Goal: Information Seeking & Learning: Check status

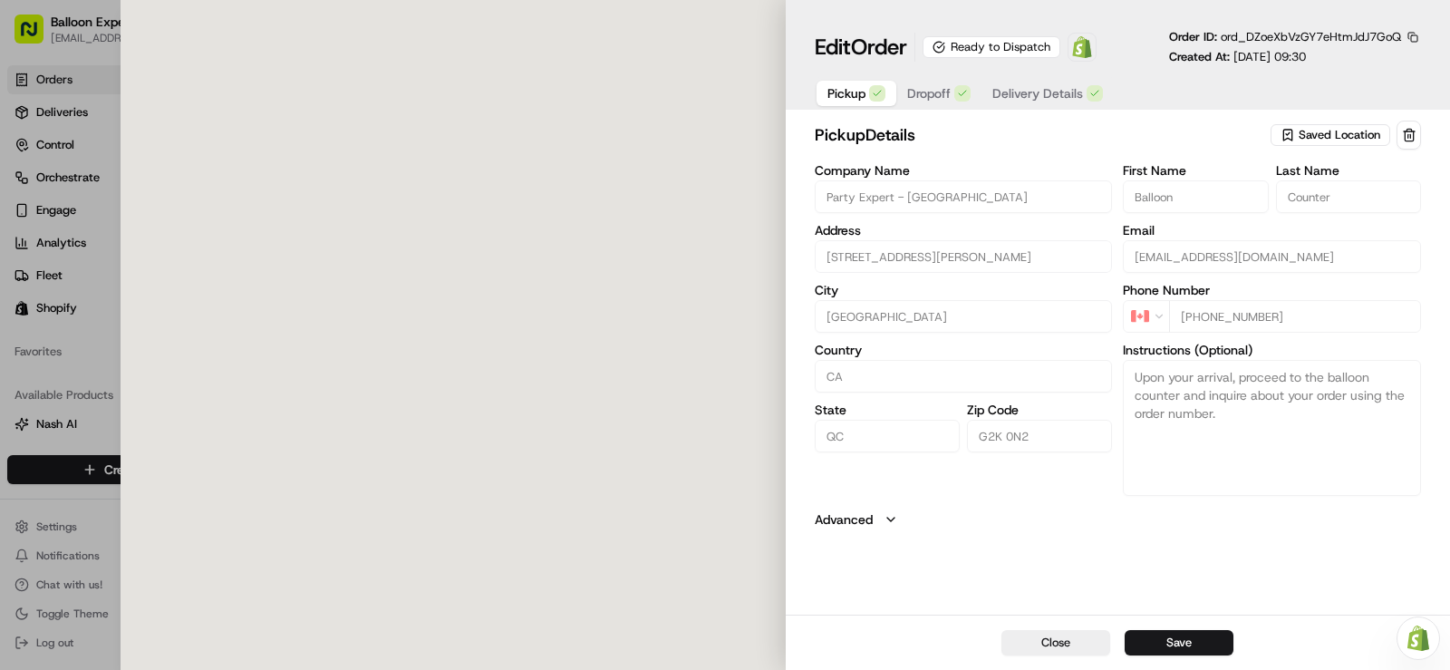
type input "[STREET_ADDRESS][PERSON_NAME]"
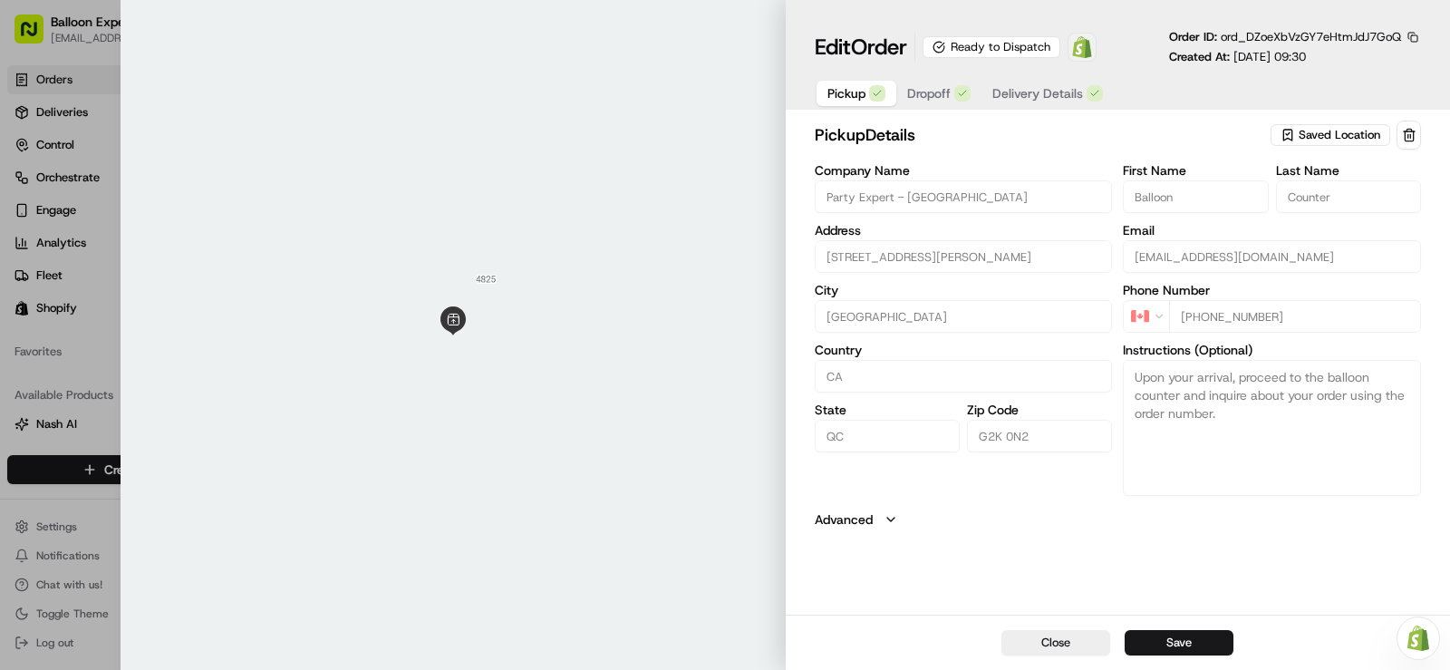
click at [1087, 51] on img at bounding box center [1082, 47] width 22 height 22
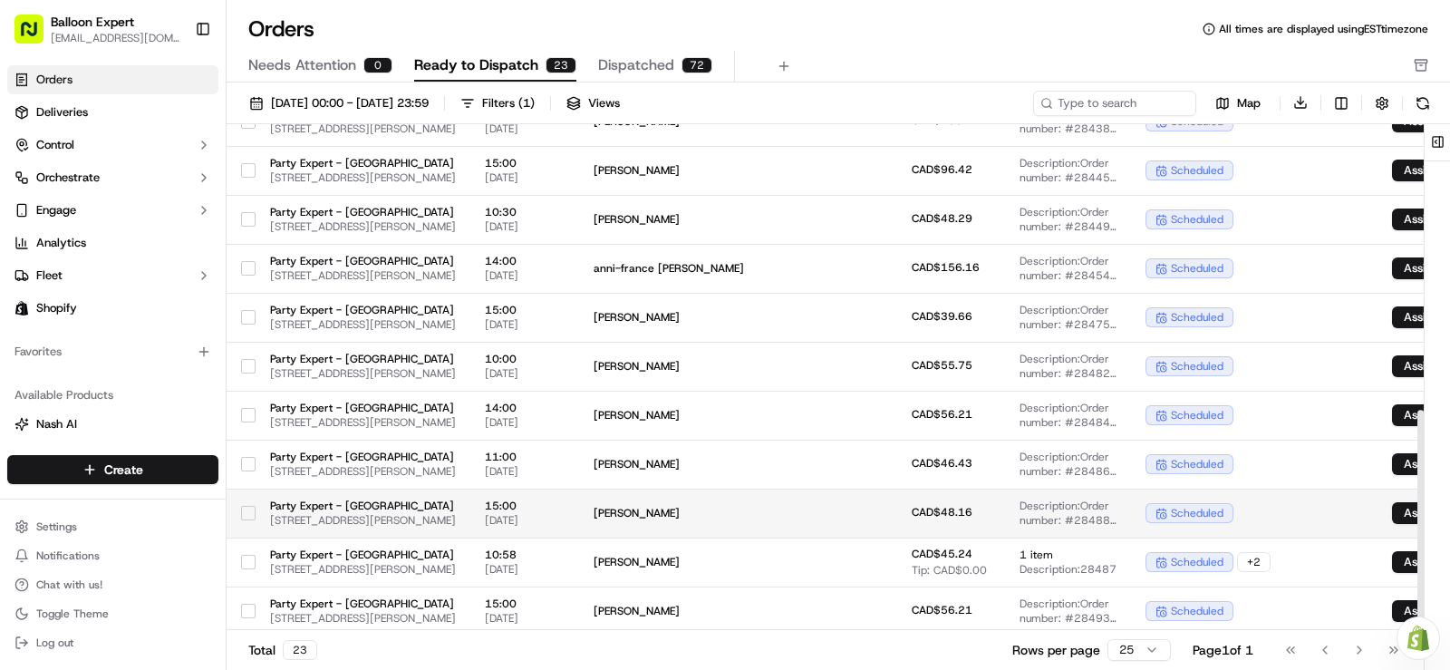
scroll to position [655, 0]
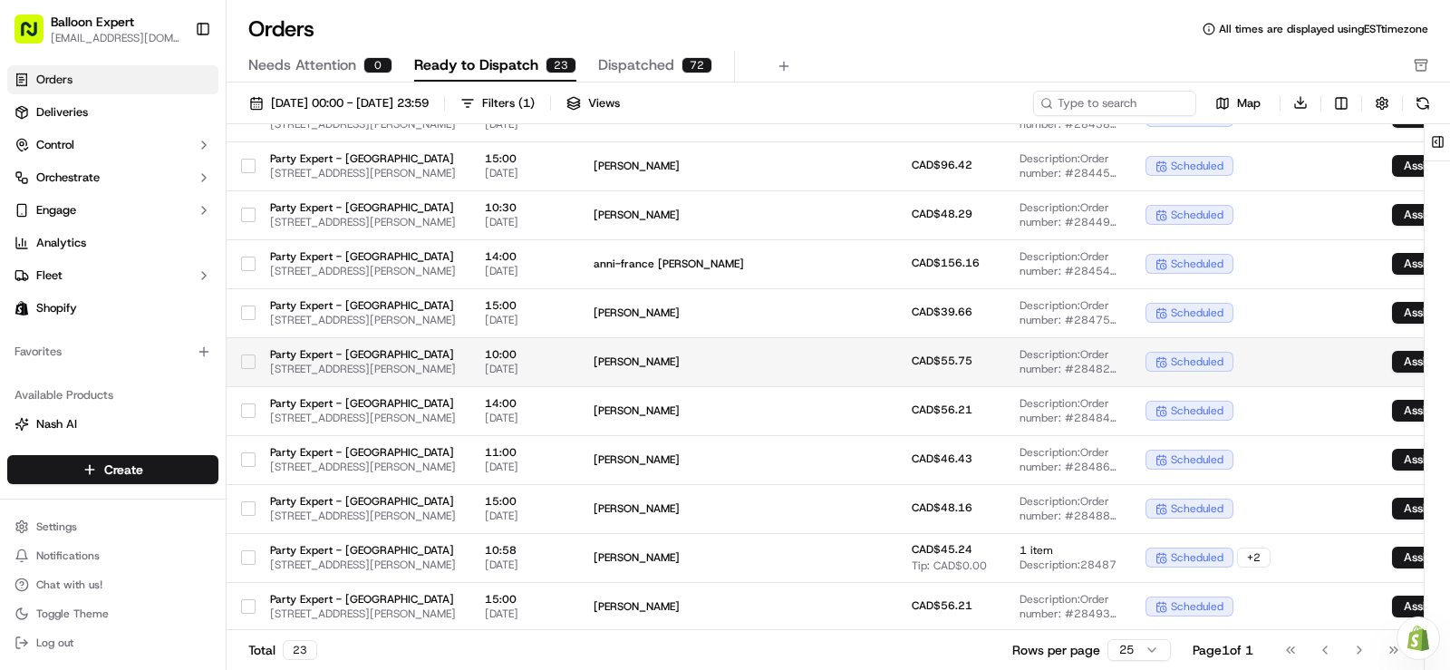
click at [769, 356] on span "[PERSON_NAME]" at bounding box center [682, 361] width 176 height 14
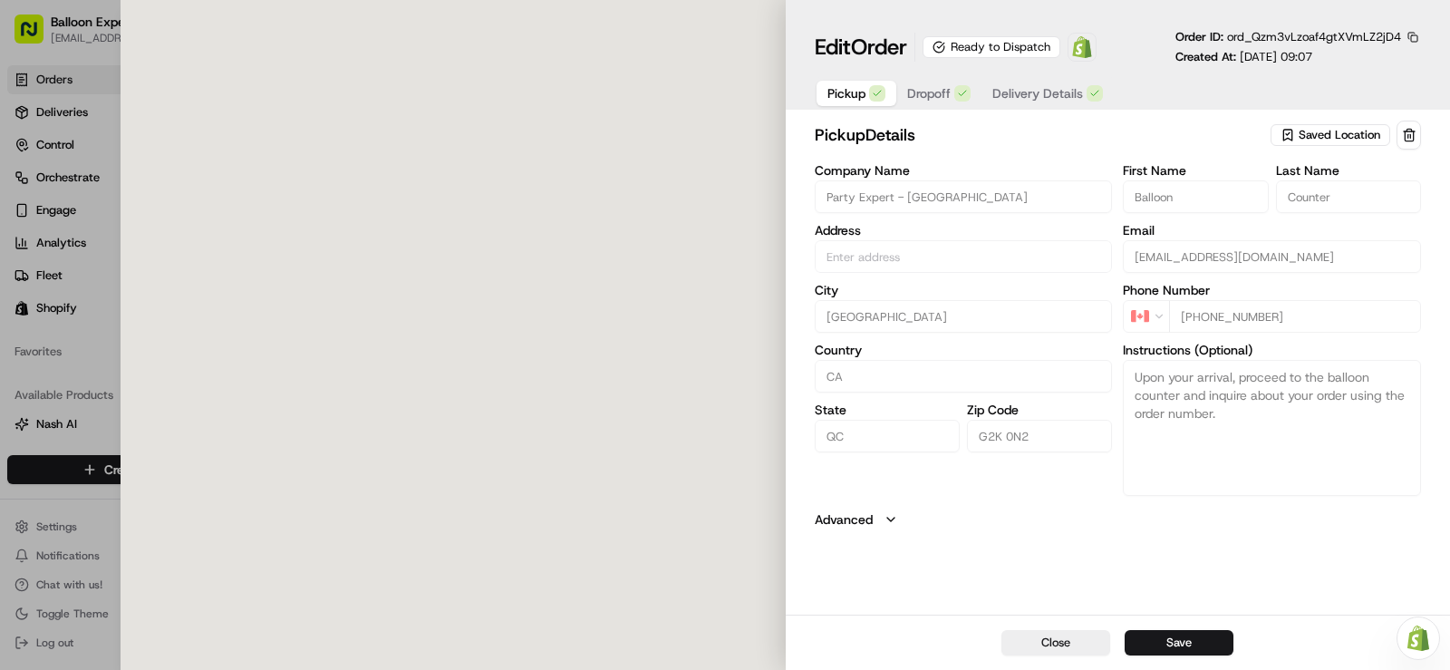
type input "[STREET_ADDRESS][PERSON_NAME]"
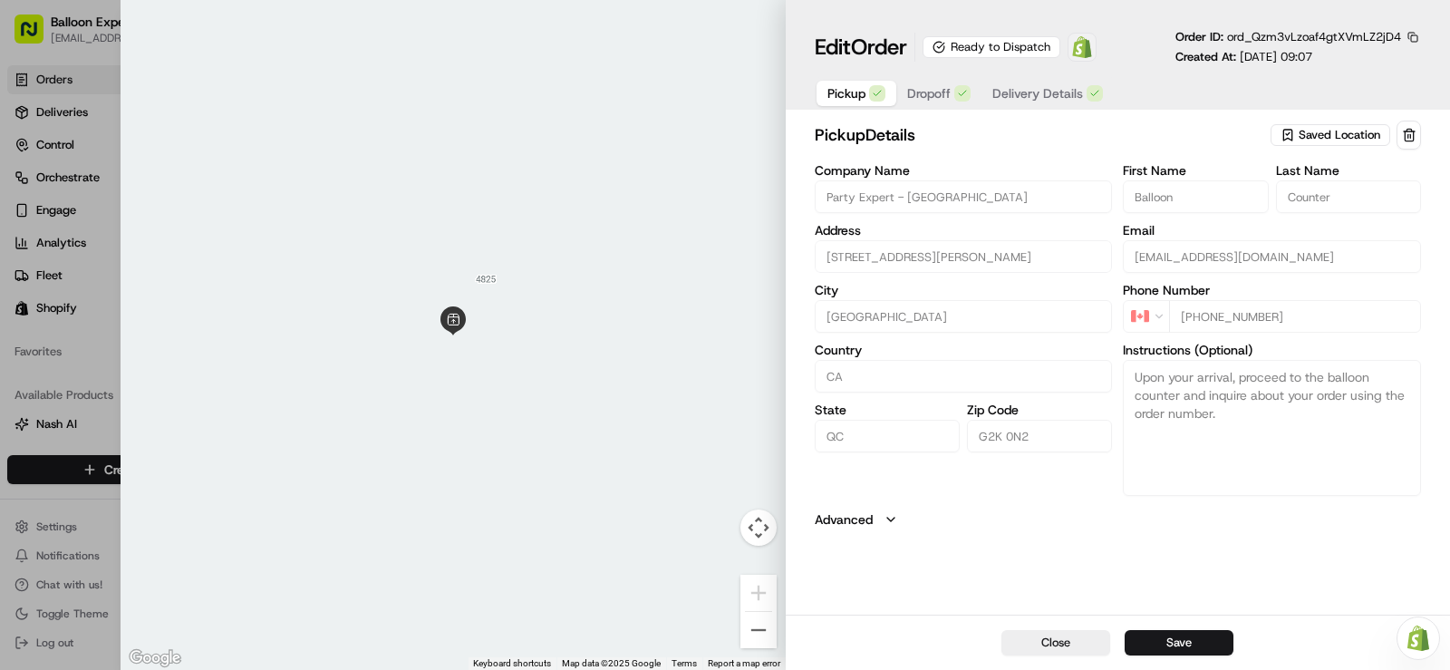
click at [1088, 49] on img at bounding box center [1082, 47] width 22 height 22
click at [1086, 43] on img at bounding box center [1082, 47] width 22 height 22
click at [73, 77] on div at bounding box center [725, 335] width 1450 height 670
type input "+1"
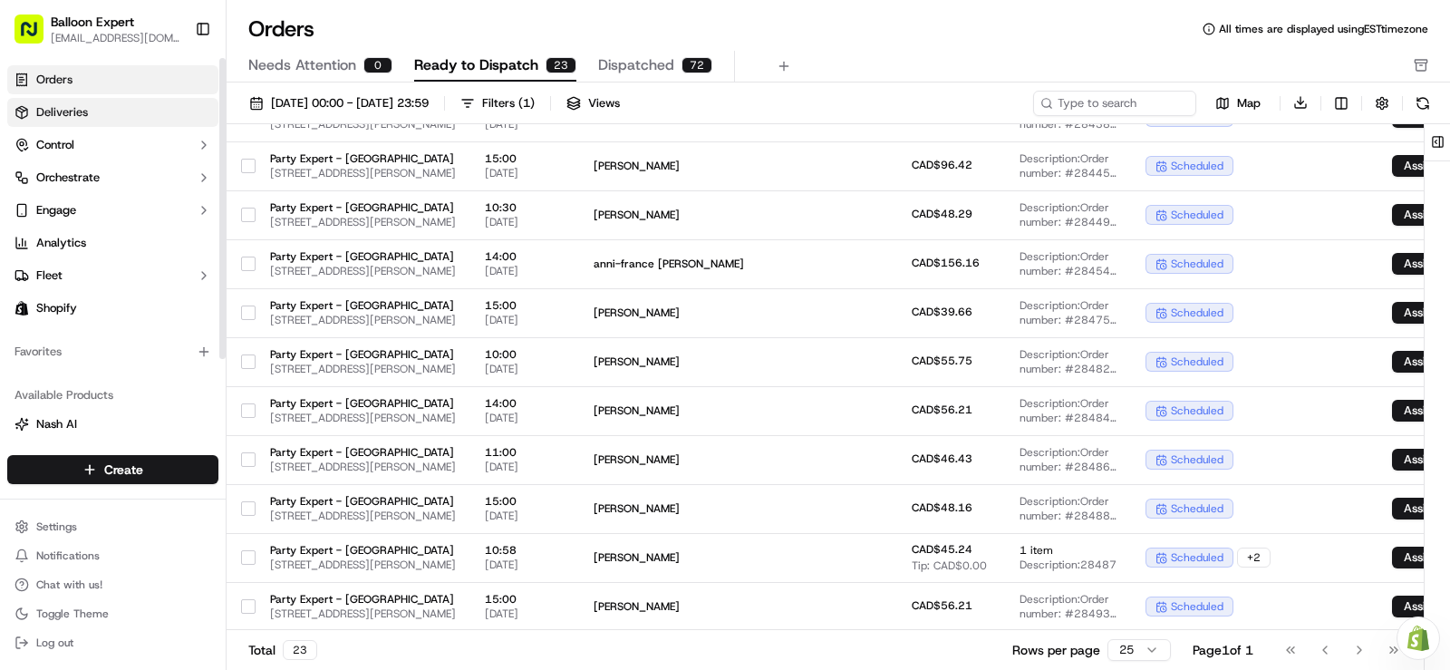
click at [90, 114] on link "Deliveries" at bounding box center [112, 112] width 211 height 29
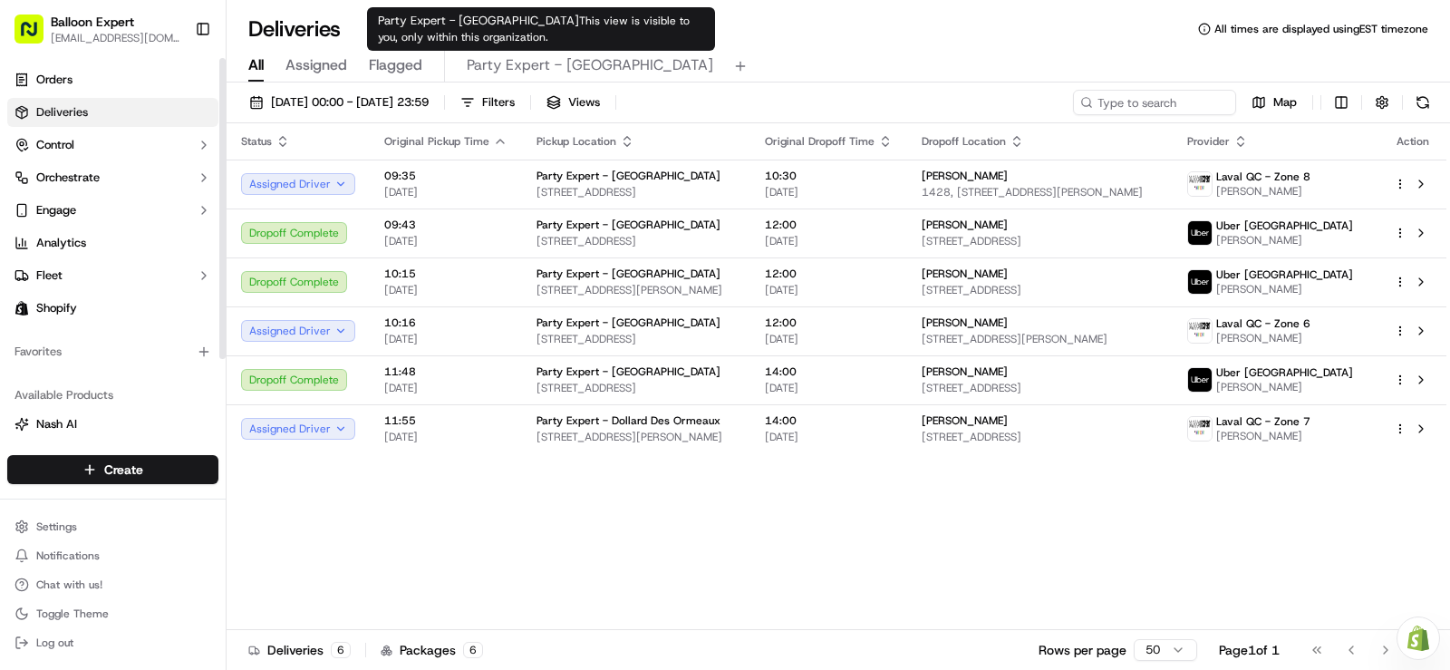
click at [525, 56] on body "Balloon Expert equipequebec@party-expert.com Toggle Sidebar Orders Deliveries C…" at bounding box center [725, 335] width 1450 height 670
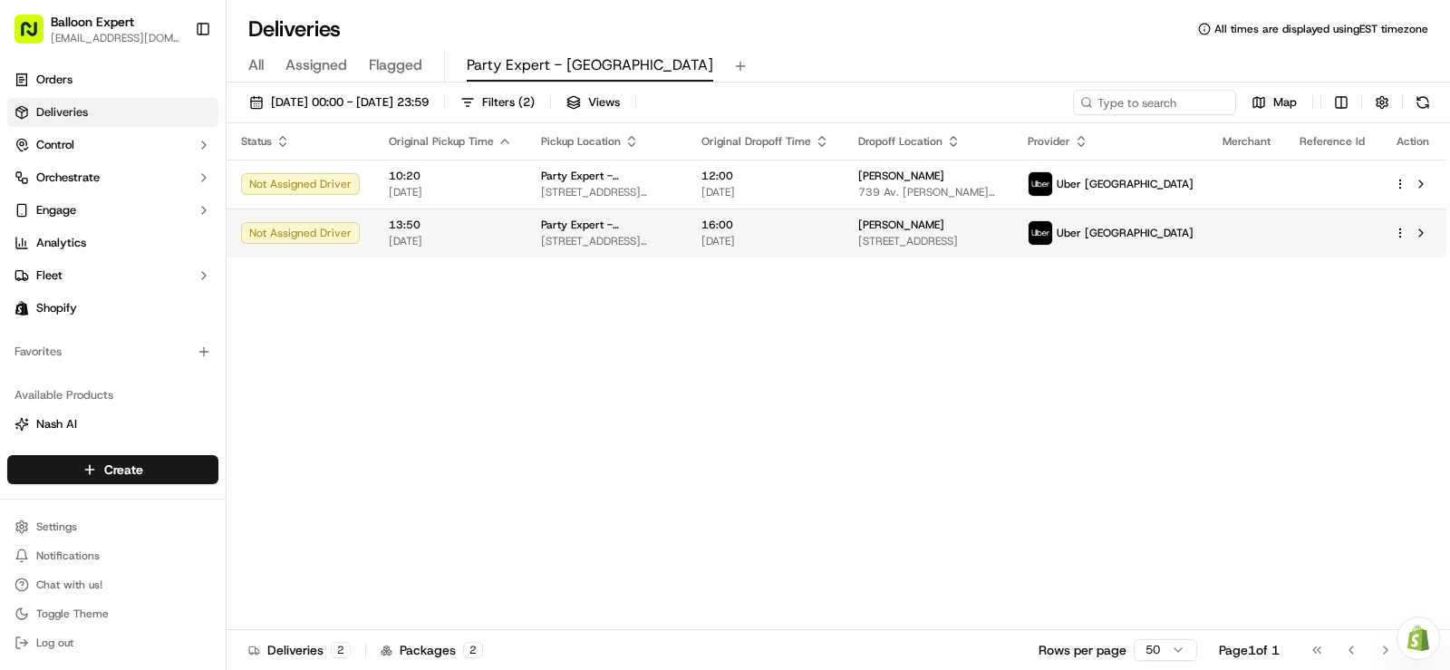
click at [785, 221] on span "16:00" at bounding box center [765, 224] width 128 height 14
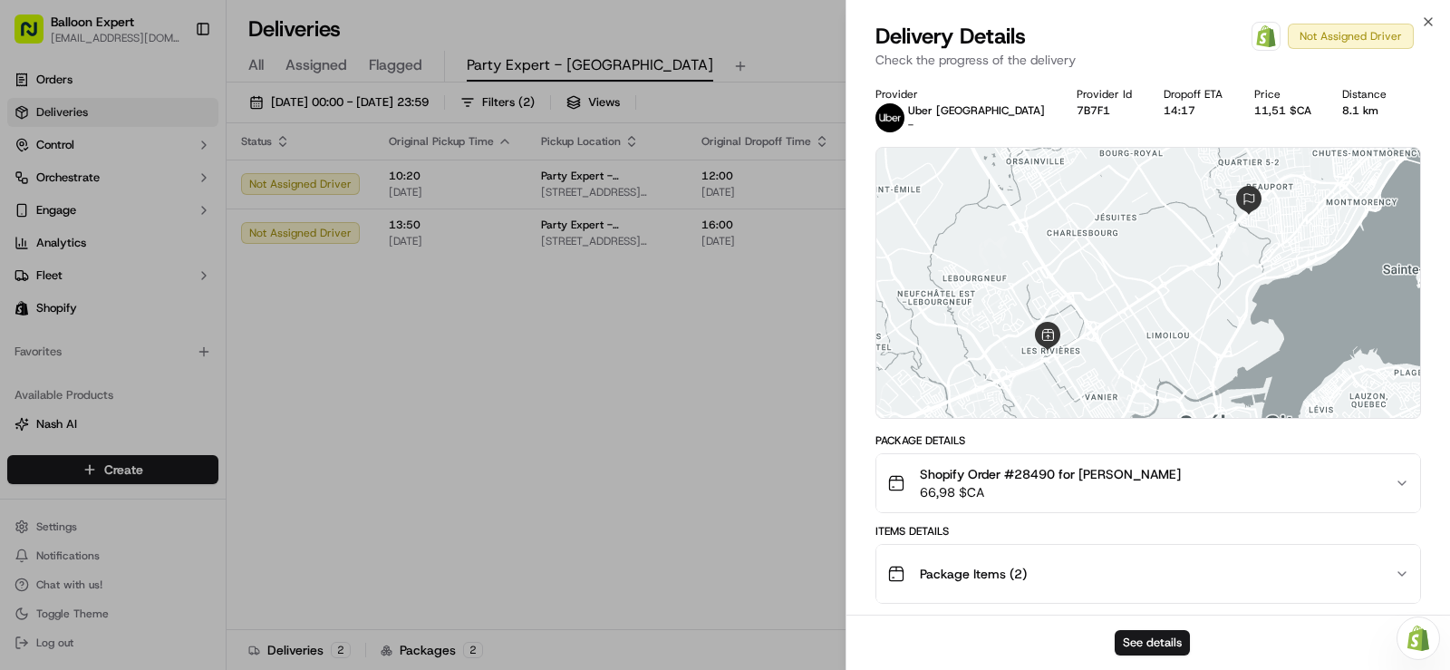
click at [1274, 40] on img at bounding box center [1266, 36] width 22 height 22
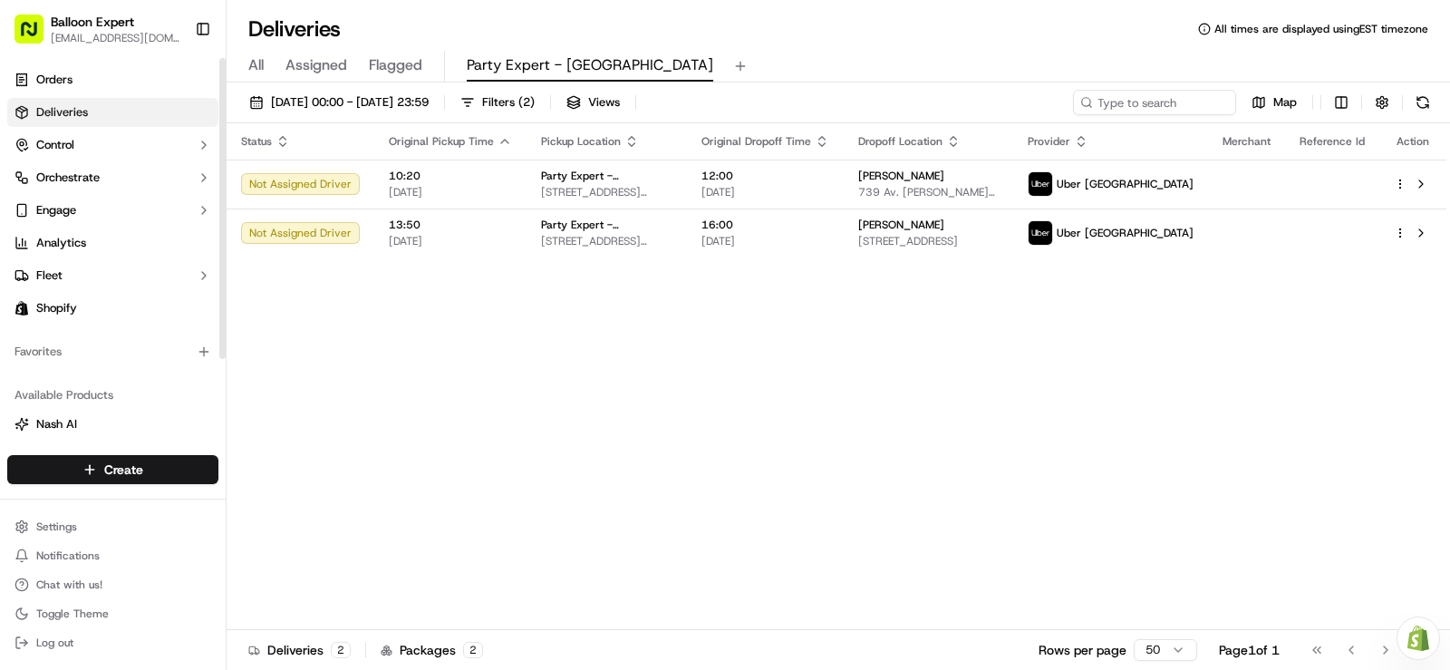
click at [82, 83] on link "Orders" at bounding box center [112, 79] width 211 height 29
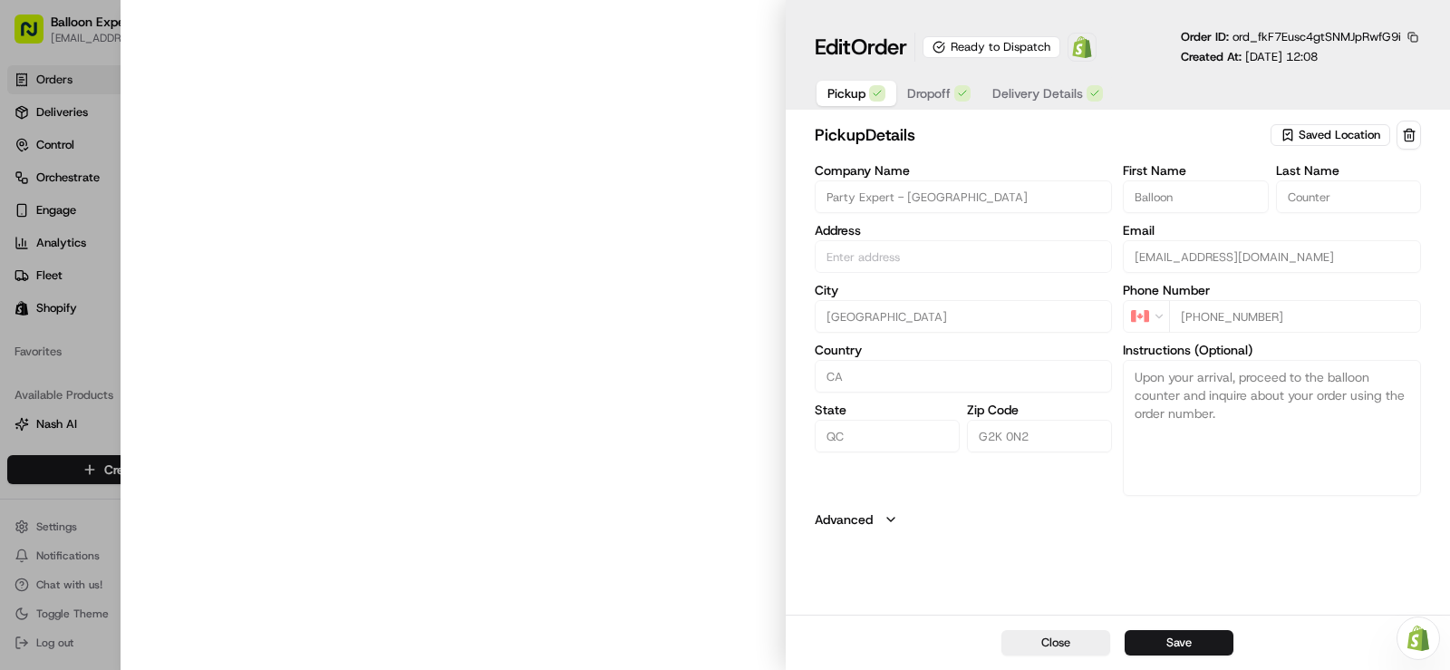
type input "[STREET_ADDRESS][PERSON_NAME]"
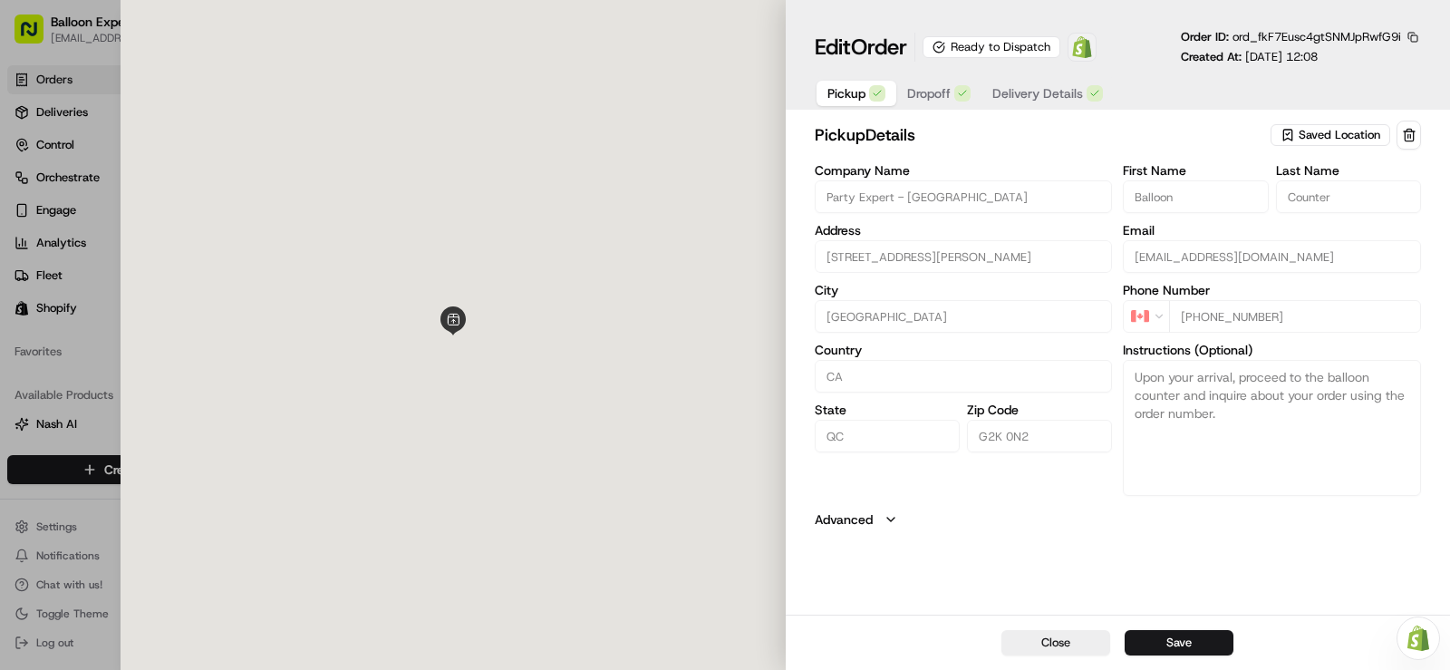
click at [1092, 51] on img at bounding box center [1082, 47] width 22 height 22
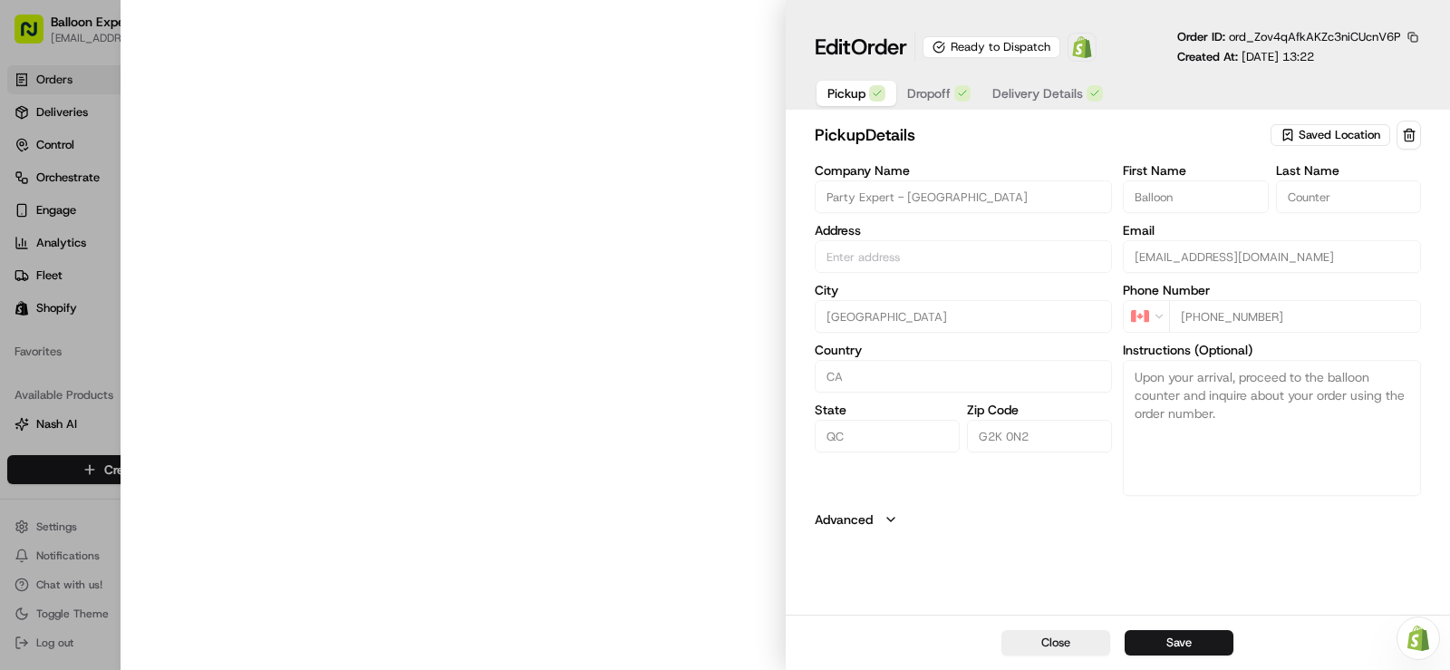
type input "[STREET_ADDRESS][PERSON_NAME]"
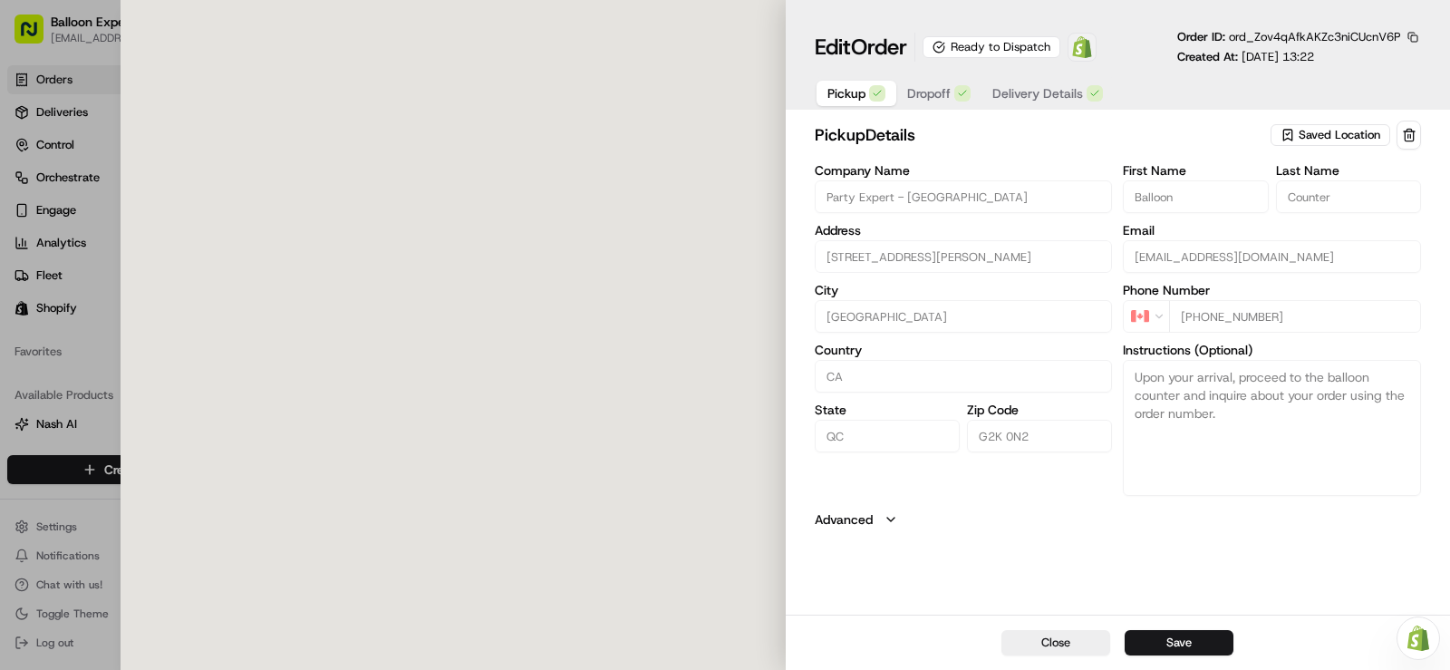
click at [1090, 53] on img at bounding box center [1082, 47] width 22 height 22
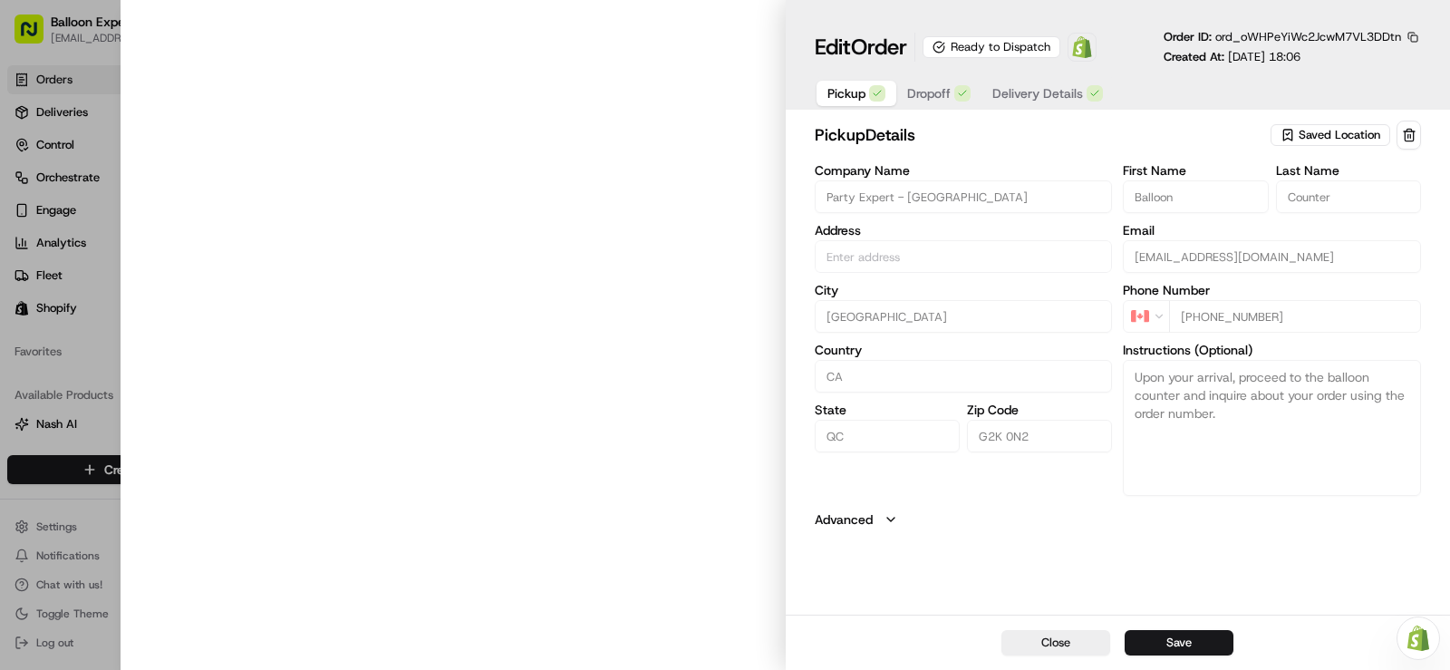
type input "[STREET_ADDRESS][PERSON_NAME]"
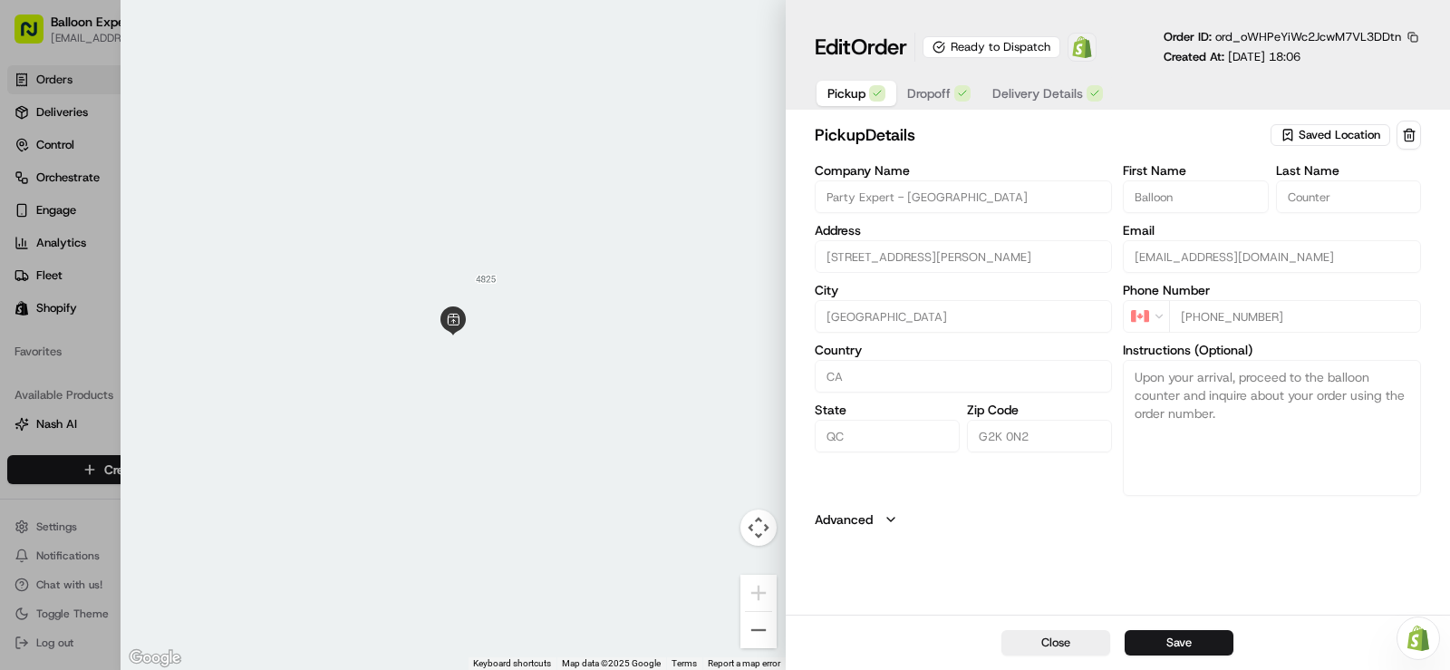
click at [1087, 50] on img at bounding box center [1082, 47] width 22 height 22
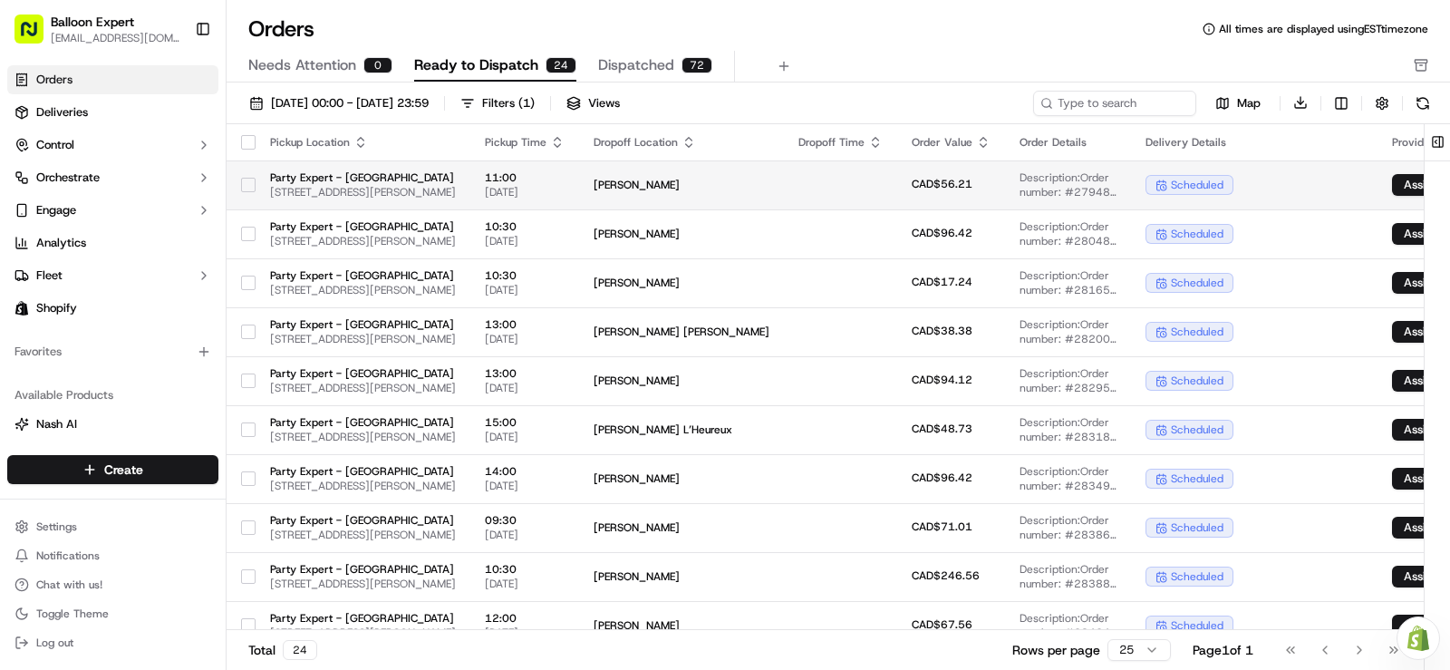
click at [389, 188] on span "[STREET_ADDRESS][PERSON_NAME]" at bounding box center [363, 192] width 186 height 14
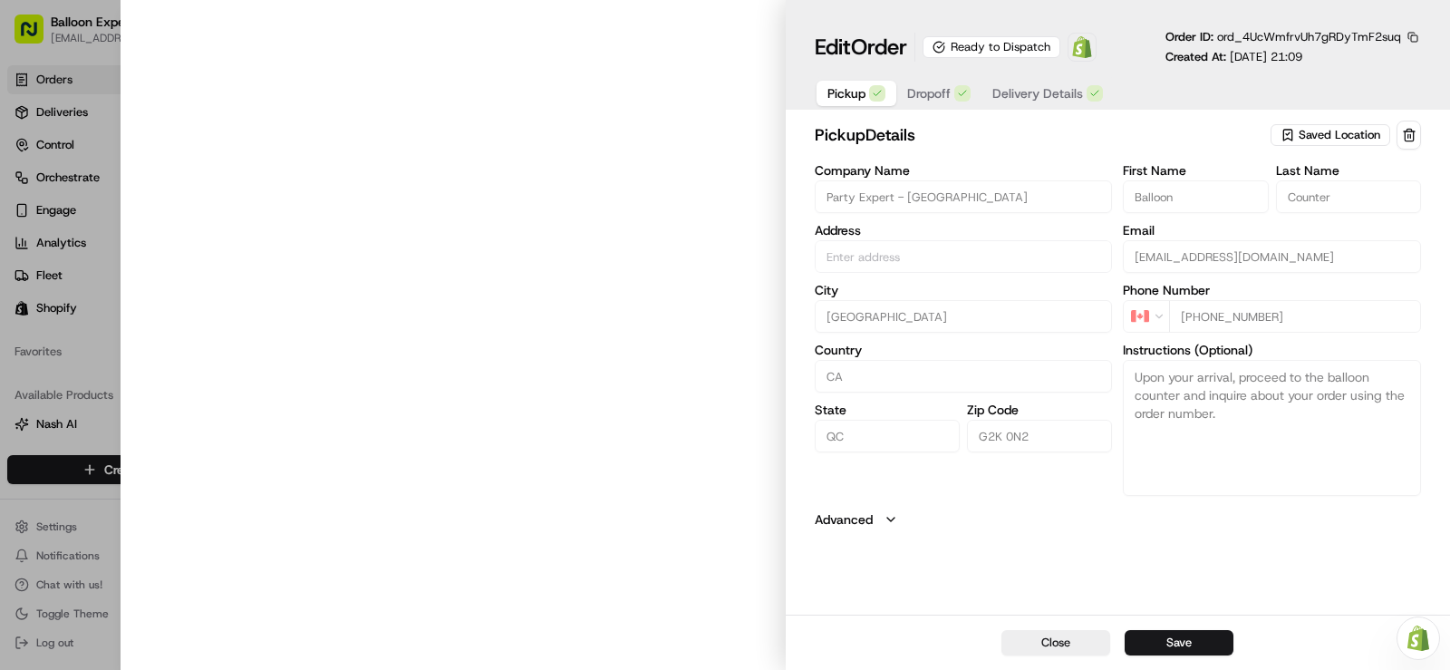
type input "[STREET_ADDRESS][PERSON_NAME]"
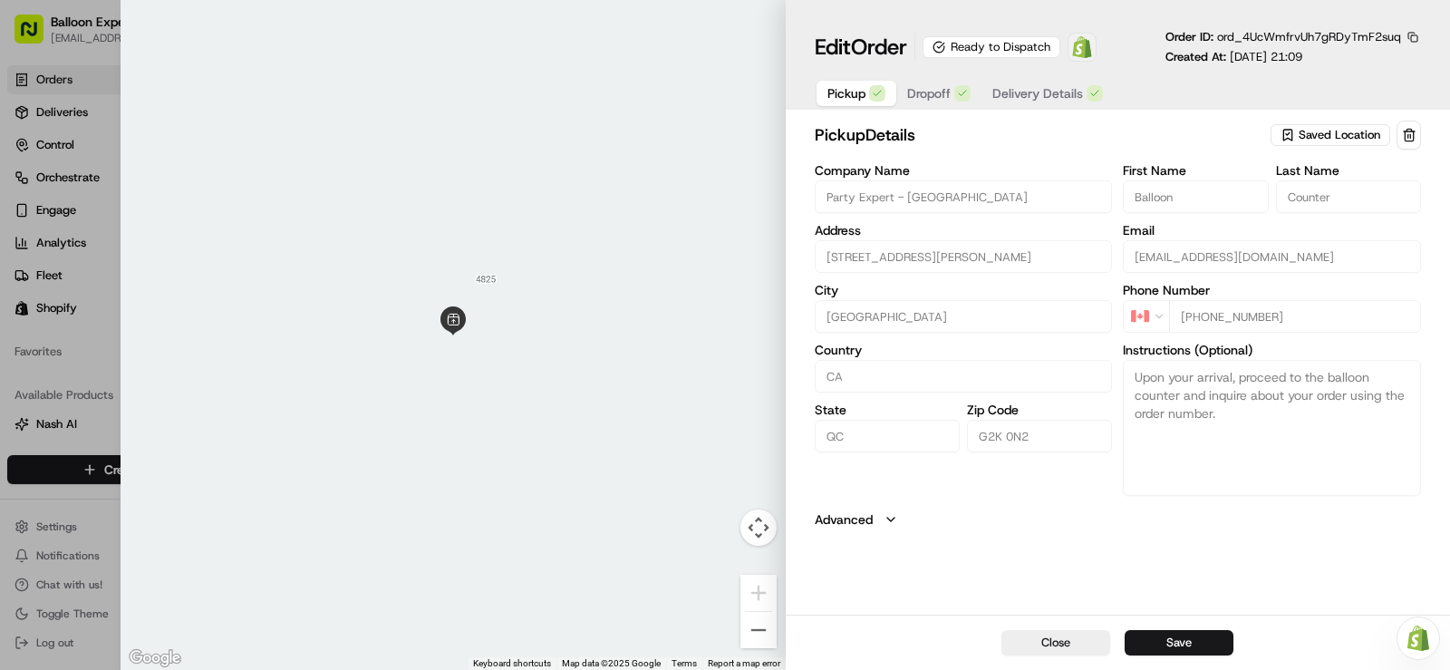
click at [1087, 59] on span at bounding box center [1082, 47] width 36 height 36
click at [24, 382] on div at bounding box center [725, 335] width 1450 height 670
type input "+1"
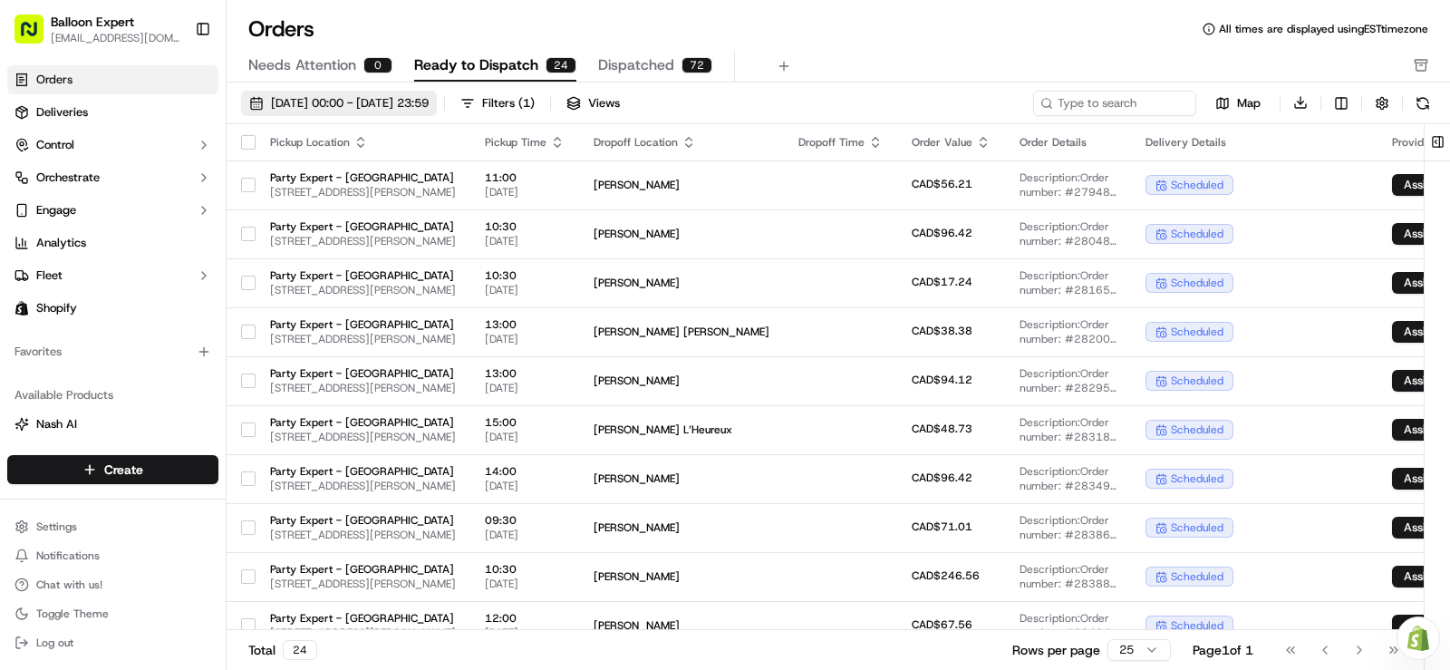
click at [429, 107] on span "[DATE] 00:00 - [DATE] 23:59" at bounding box center [350, 103] width 158 height 16
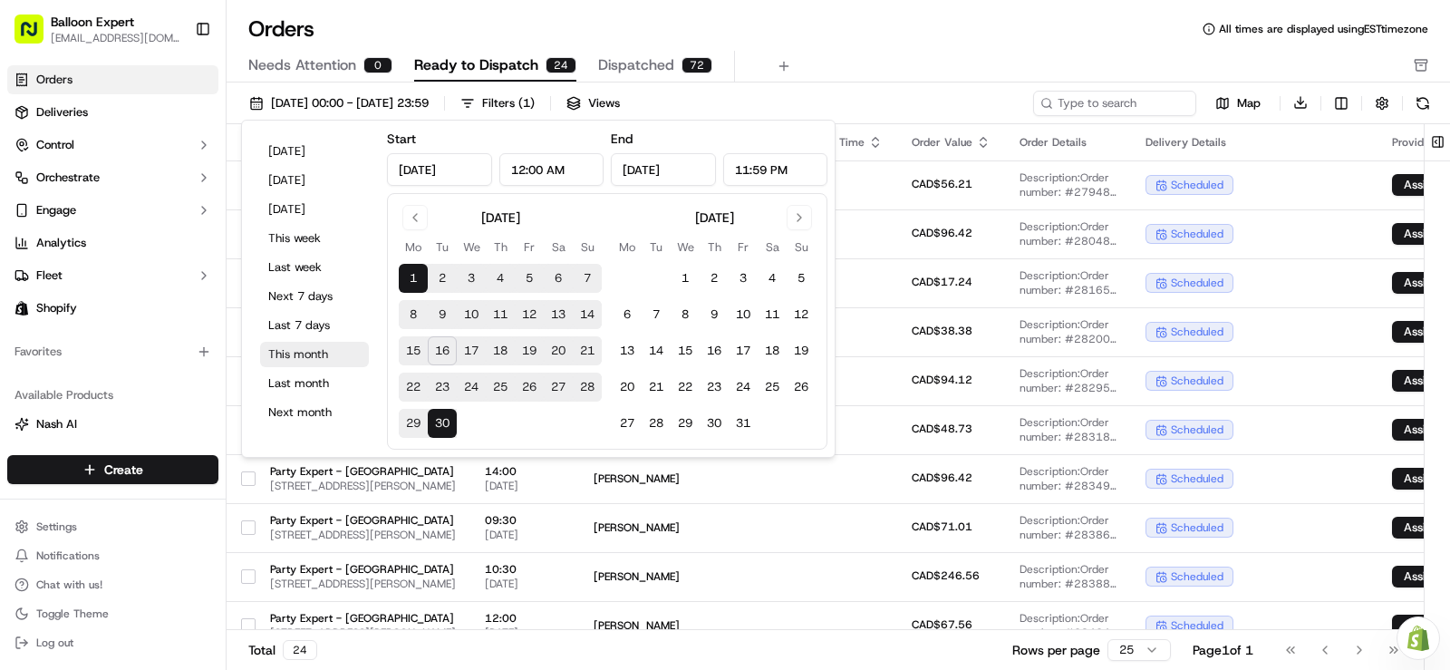
click at [302, 355] on button "This month" at bounding box center [314, 354] width 109 height 25
click at [869, 49] on div "Orders All times are displayed using EST timezone Needs Attention 0 Ready to Di…" at bounding box center [838, 48] width 1223 height 68
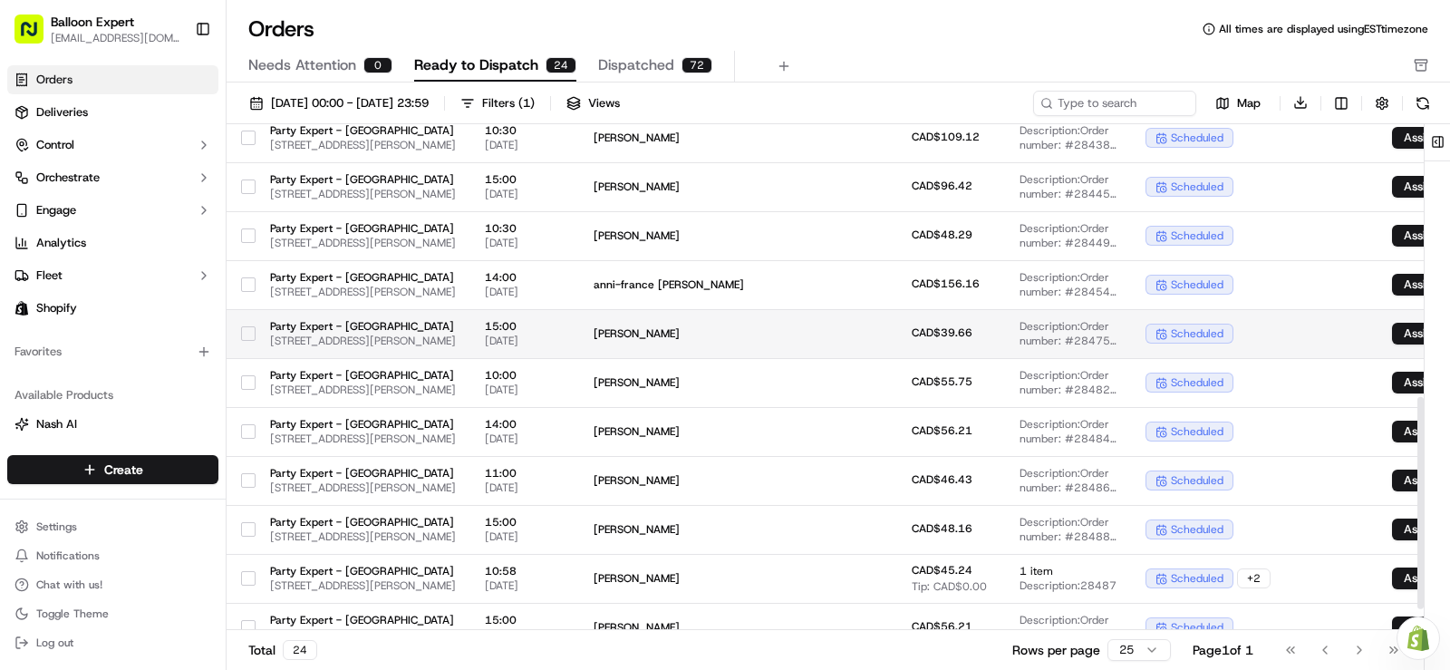
scroll to position [704, 0]
